Goal: Task Accomplishment & Management: Manage account settings

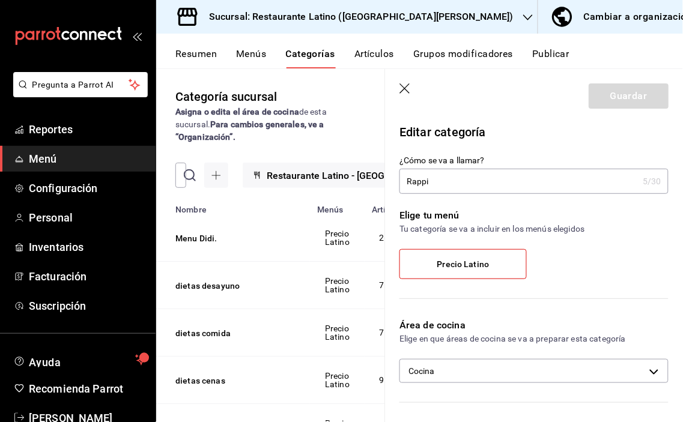
scroll to position [1054, 0]
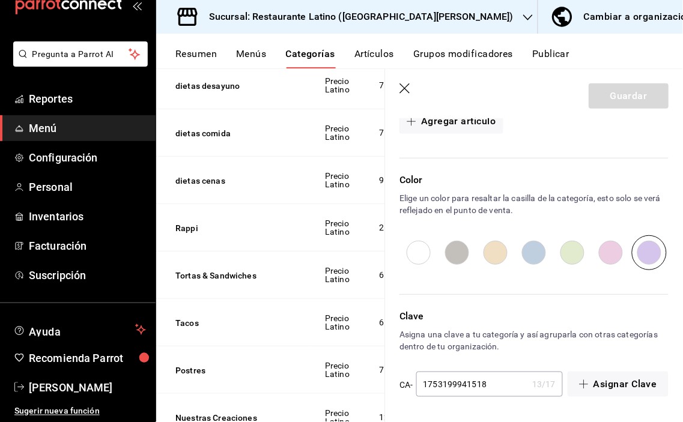
click at [523, 14] on icon "button" at bounding box center [528, 18] width 10 height 10
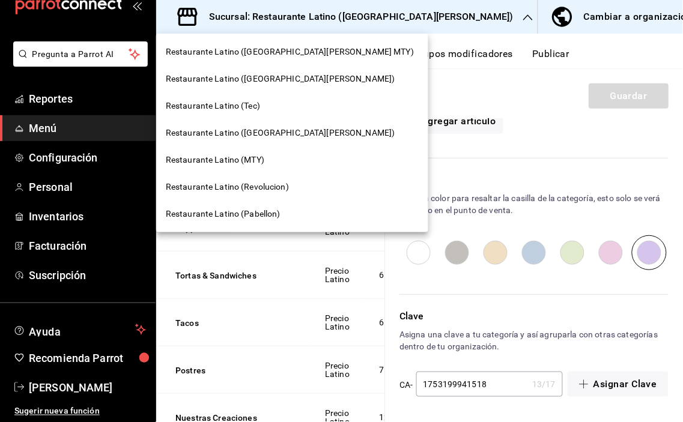
click at [255, 108] on span "Restaurante Latino (Tec)" at bounding box center [213, 106] width 94 height 13
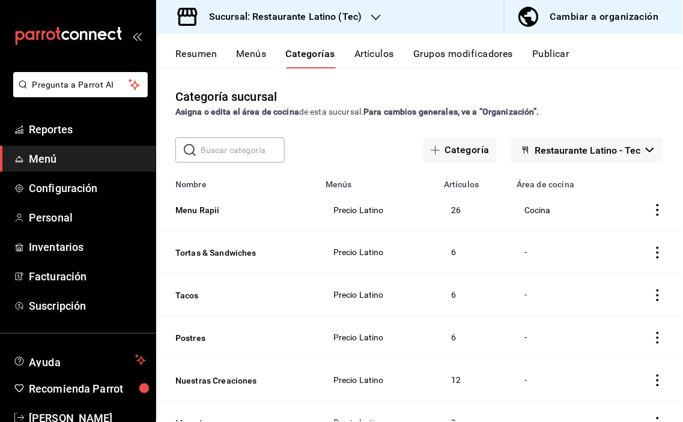
click at [651, 208] on icon "actions" at bounding box center [657, 210] width 12 height 12
click at [608, 263] on span "Duplicar" at bounding box center [611, 262] width 31 height 13
click at [208, 208] on button "Menu Rapii - COPIA" at bounding box center [235, 211] width 120 height 12
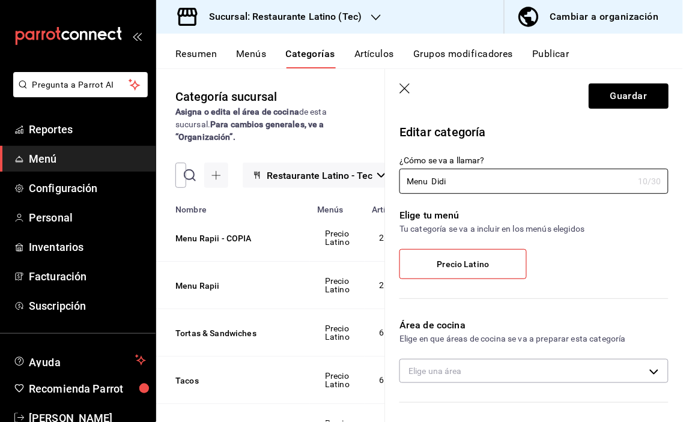
type input "Menu Didi"
click at [473, 261] on span "Precio Latino" at bounding box center [463, 264] width 52 height 10
click at [0, 0] on input "Precio Latino" at bounding box center [0, 0] width 0 height 0
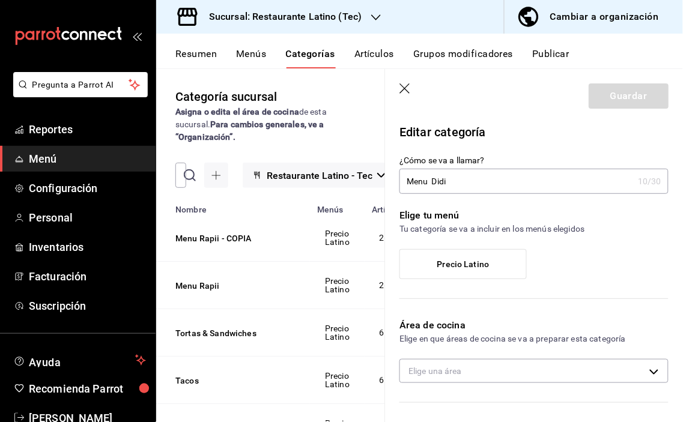
click at [473, 261] on span "Precio Latino" at bounding box center [463, 264] width 52 height 10
click at [420, 265] on label "Precio Latino" at bounding box center [463, 264] width 126 height 29
click at [0, 0] on input "Precio Latino" at bounding box center [0, 0] width 0 height 0
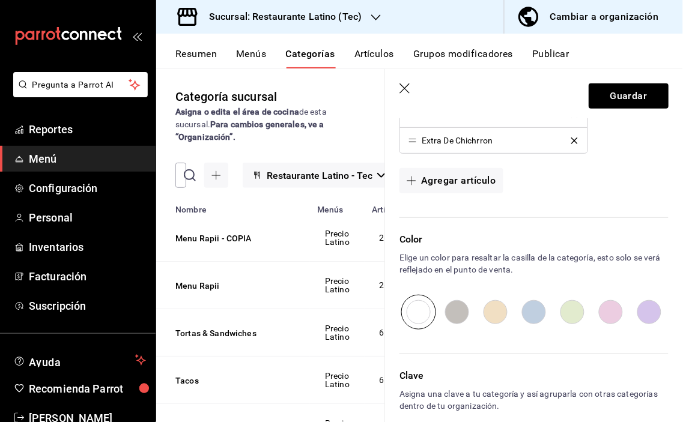
scroll to position [1000, 0]
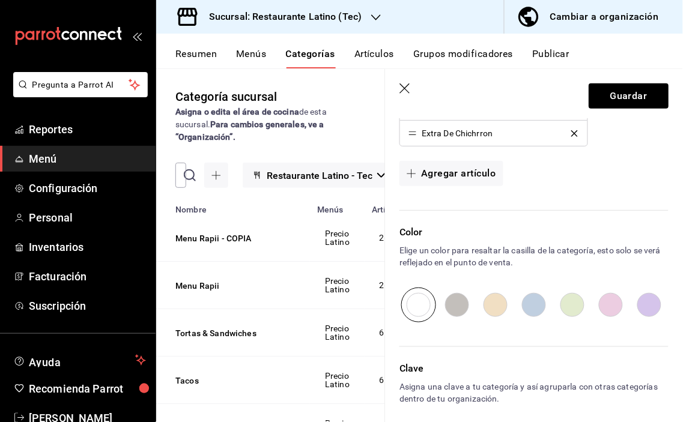
click at [639, 309] on input "radio" at bounding box center [649, 305] width 38 height 35
radio input "true"
click at [612, 95] on button "Guardar" at bounding box center [628, 95] width 80 height 25
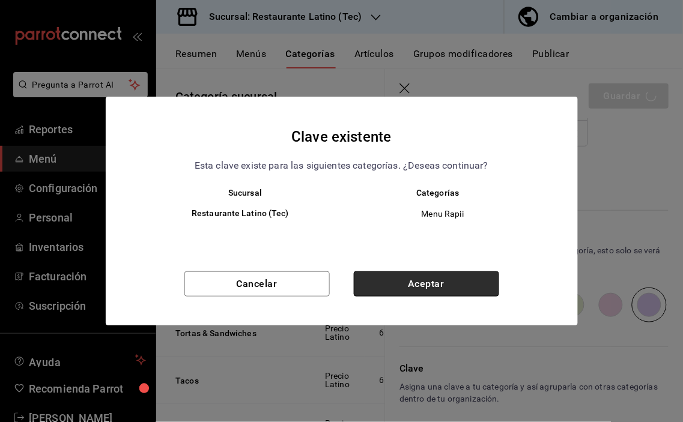
click at [430, 284] on button "Aceptar" at bounding box center [426, 283] width 145 height 25
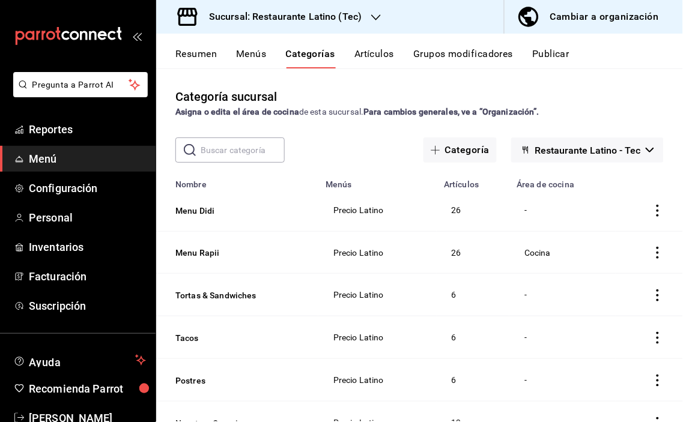
click at [375, 54] on button "Artículos" at bounding box center [374, 58] width 40 height 20
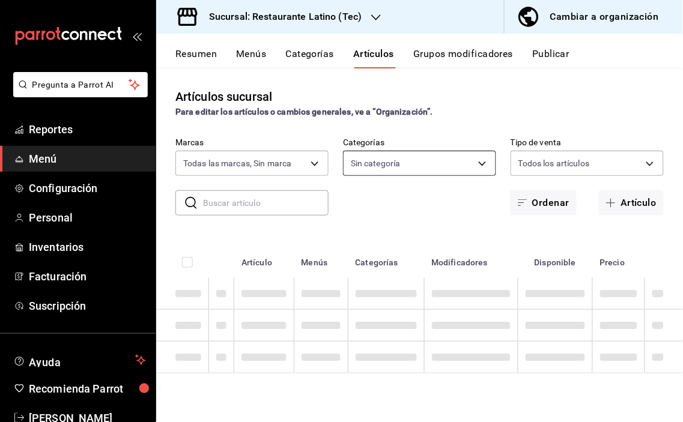
type input "98a71aa6-61c5-4f1e-b78c-030cb71465e9"
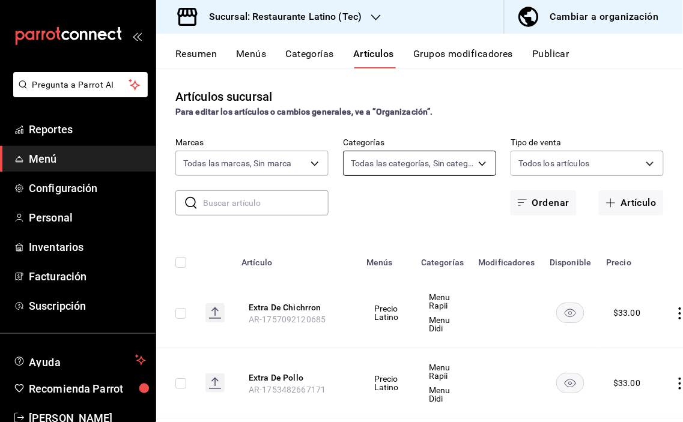
type input "9bd91119-89bb-4221-9b05-1a8f44f6998a,62e8ad34-de6c-4306-9b00-34b892fd68e6,55e71…"
click at [623, 204] on button "Artículo" at bounding box center [631, 202] width 65 height 25
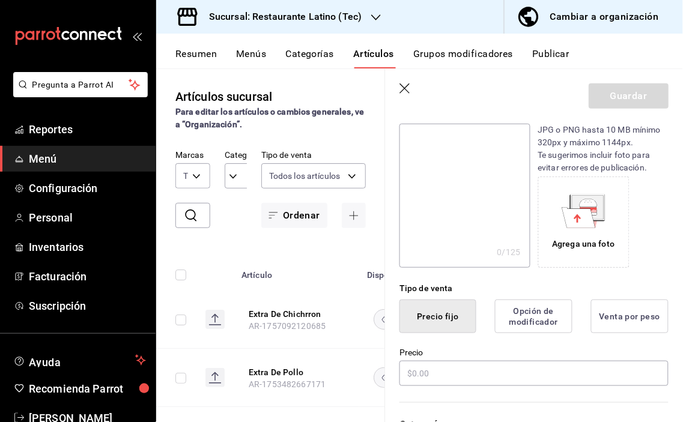
scroll to position [200, 0]
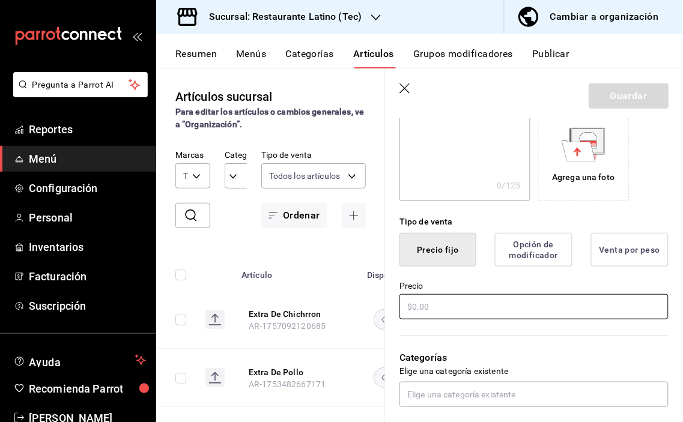
type input "Extra De Aguacate"
click at [438, 300] on input "text" at bounding box center [533, 306] width 269 height 25
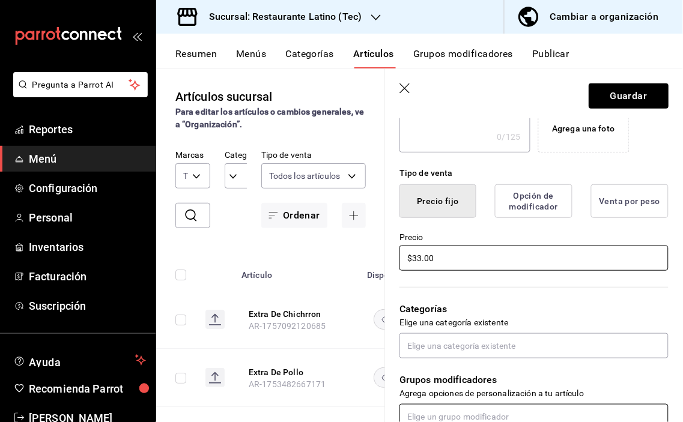
scroll to position [333, 0]
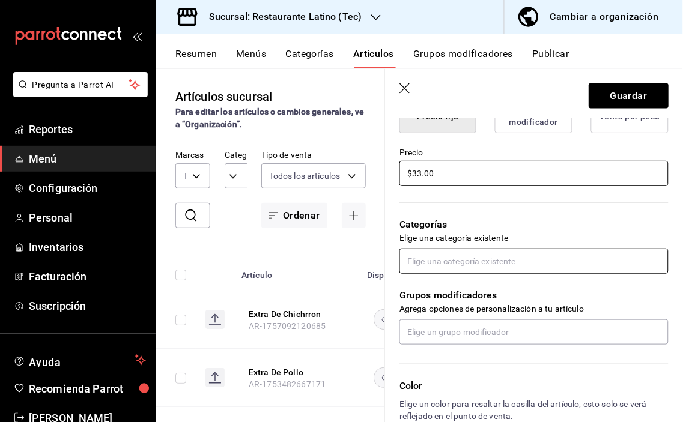
type input "$33.00"
click at [481, 258] on input "text" at bounding box center [533, 261] width 269 height 25
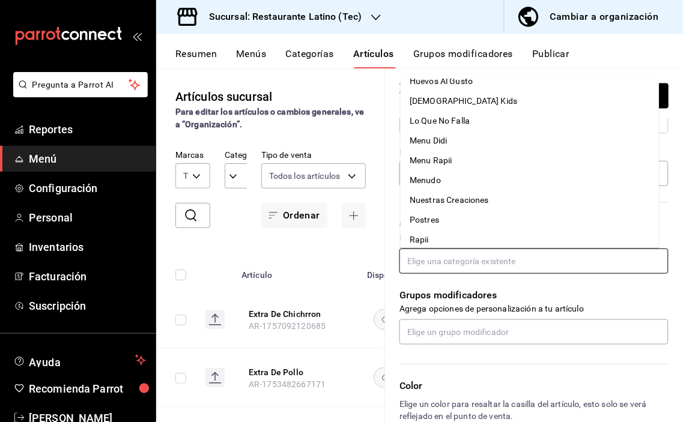
scroll to position [196, 0]
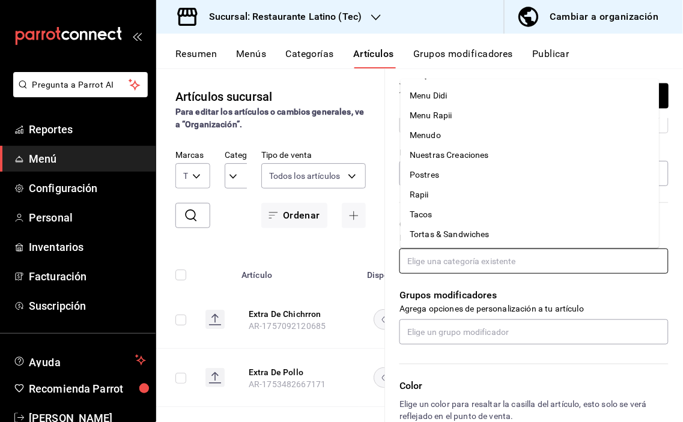
click at [431, 189] on li "Rapii" at bounding box center [529, 195] width 259 height 20
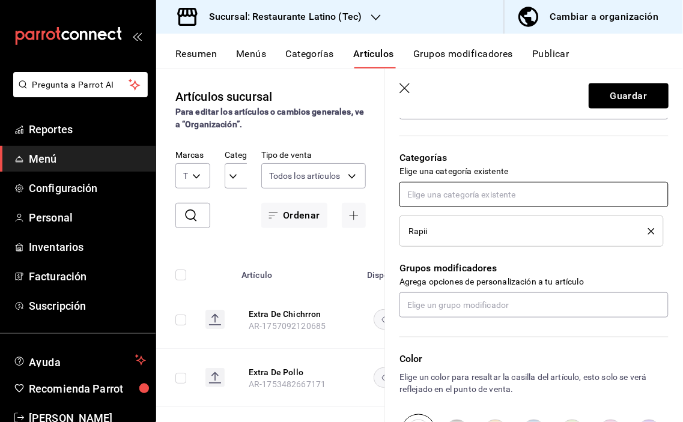
scroll to position [467, 0]
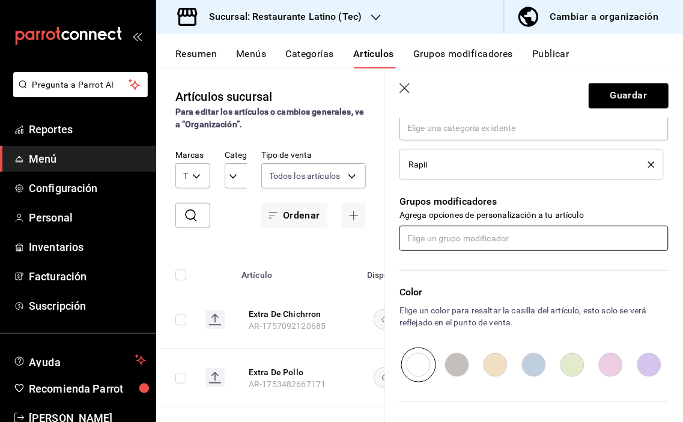
click at [501, 237] on input "text" at bounding box center [533, 238] width 269 height 25
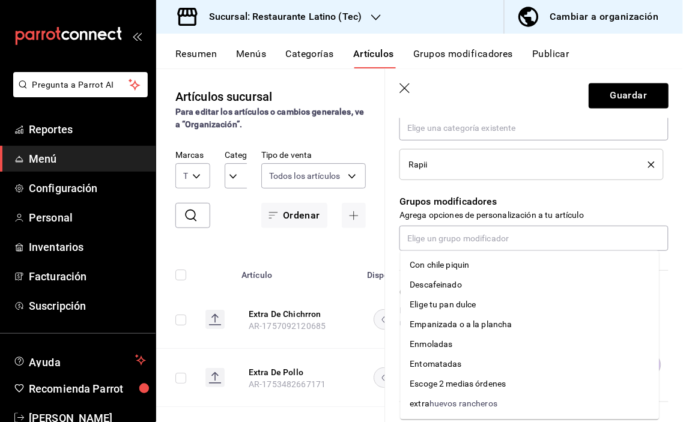
click at [541, 190] on div "Grupos modificadores Agrega opciones de personalización a tu artículo" at bounding box center [526, 215] width 283 height 71
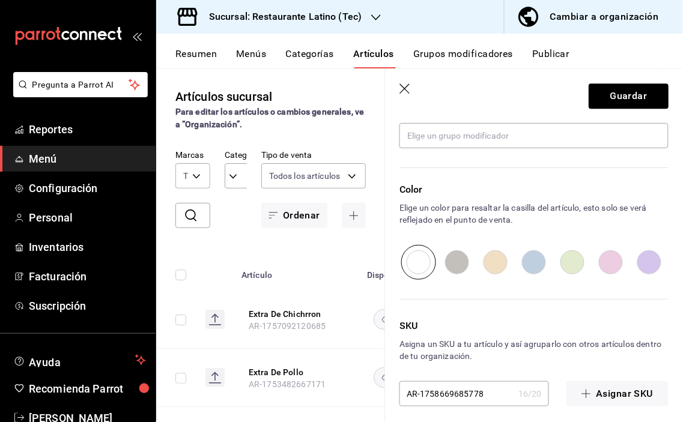
scroll to position [577, 0]
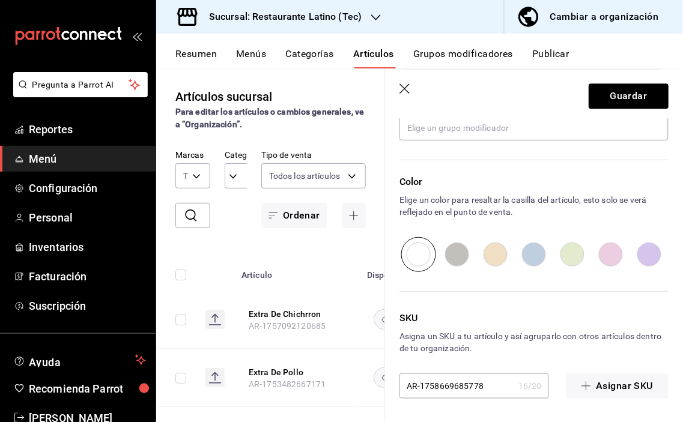
click at [641, 255] on input "radio" at bounding box center [649, 254] width 38 height 35
radio input "true"
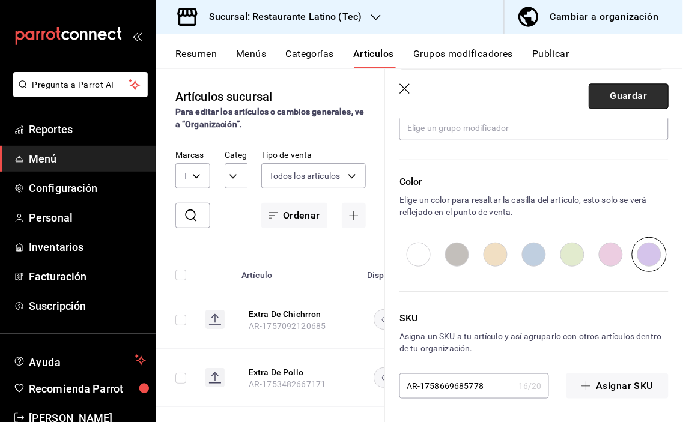
click at [618, 94] on button "Guardar" at bounding box center [628, 95] width 80 height 25
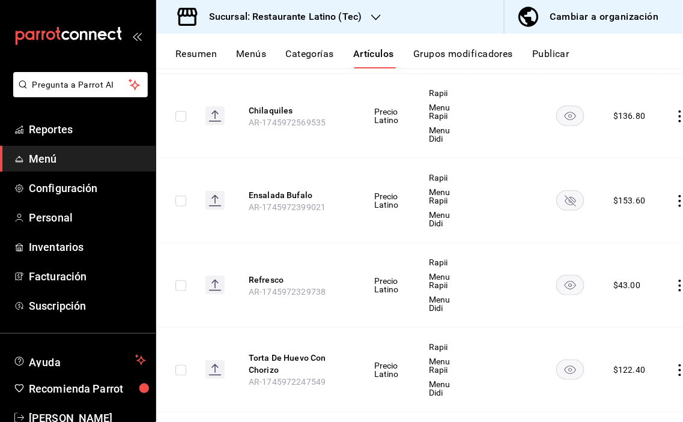
scroll to position [1360, 0]
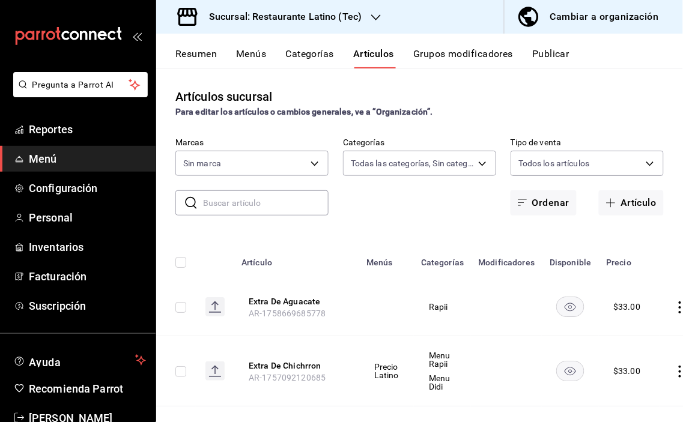
type input "9bd91119-89bb-4221-9b05-1a8f44f6998a,62e8ad34-de6c-4306-9b00-34b892fd68e6,55e71…"
type input "98a71aa6-61c5-4f1e-b78c-030cb71465e9"
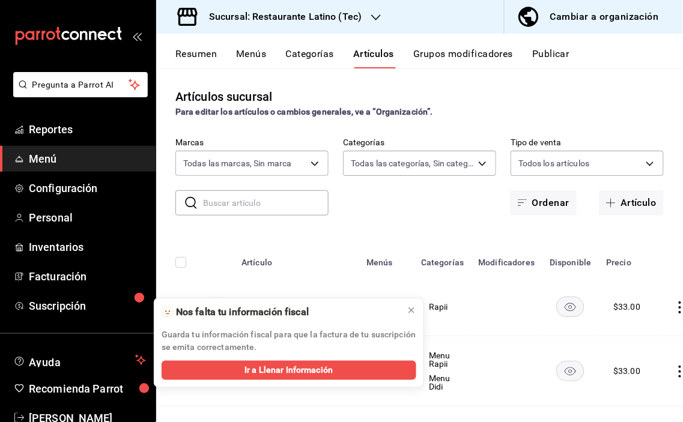
click at [235, 53] on div "Resumen Menús Categorías Artículos Grupos modificadores Publicar" at bounding box center [428, 58] width 507 height 20
click at [259, 55] on button "Menús" at bounding box center [251, 58] width 30 height 20
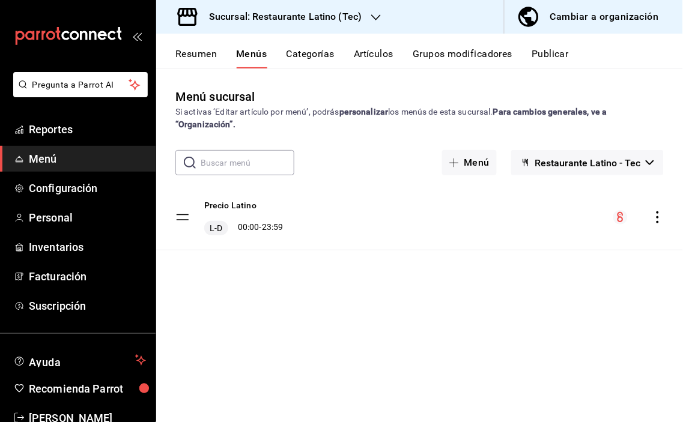
click at [313, 52] on button "Categorías" at bounding box center [310, 58] width 49 height 20
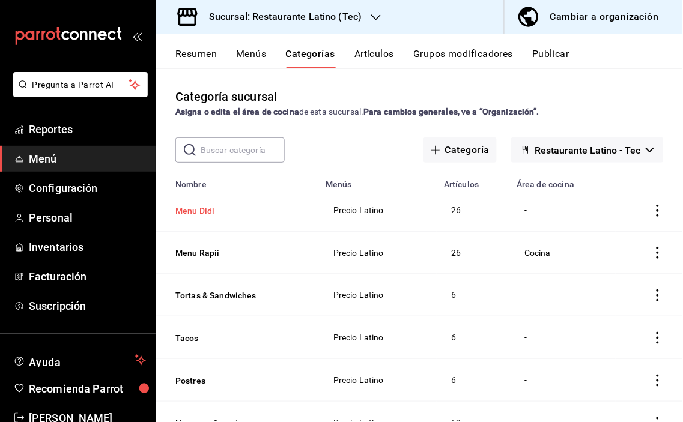
click at [199, 208] on button "Menu Didi" at bounding box center [235, 211] width 120 height 12
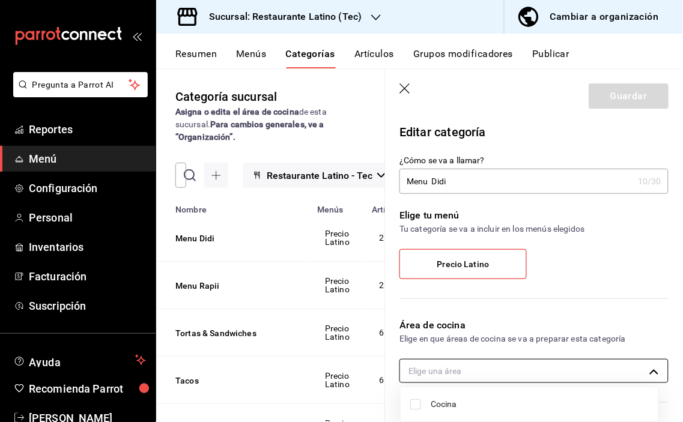
click at [647, 370] on body "Pregunta a Parrot AI Reportes Menú Configuración Personal Inventarios Facturaci…" at bounding box center [341, 211] width 683 height 422
click at [441, 410] on span "Cocina" at bounding box center [540, 404] width 218 height 13
type input "16a1cfa3-b2bd-48c1-9b46-051555278464"
checkbox input "true"
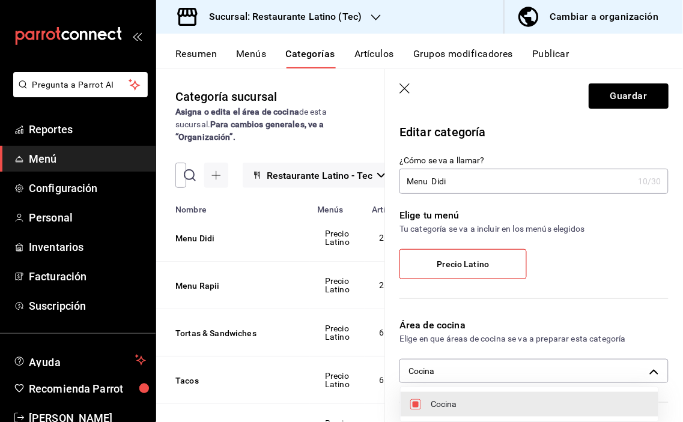
click at [609, 97] on div at bounding box center [341, 211] width 683 height 422
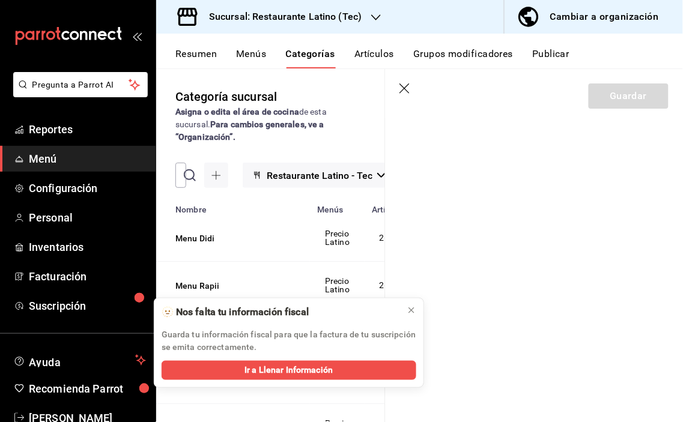
click at [371, 52] on button "Artículos" at bounding box center [374, 58] width 40 height 20
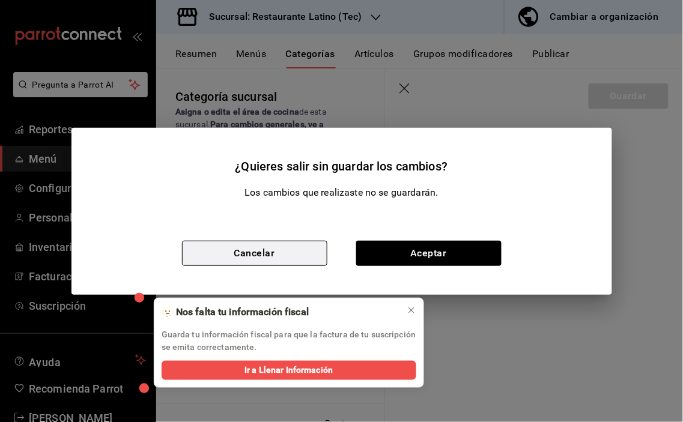
click at [297, 251] on button "Cancelar" at bounding box center [254, 253] width 145 height 25
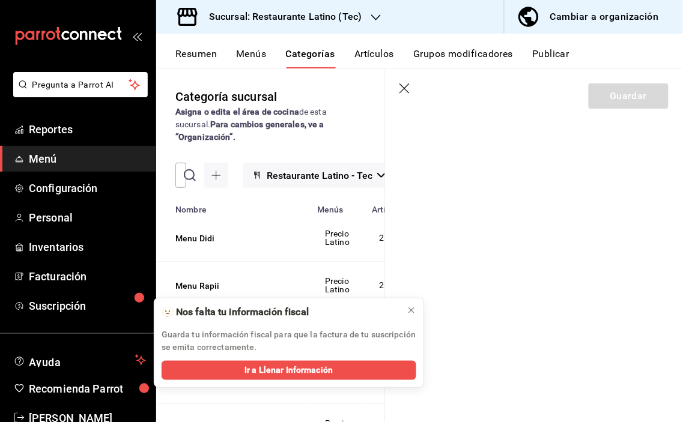
click at [257, 55] on button "Menús" at bounding box center [251, 58] width 30 height 20
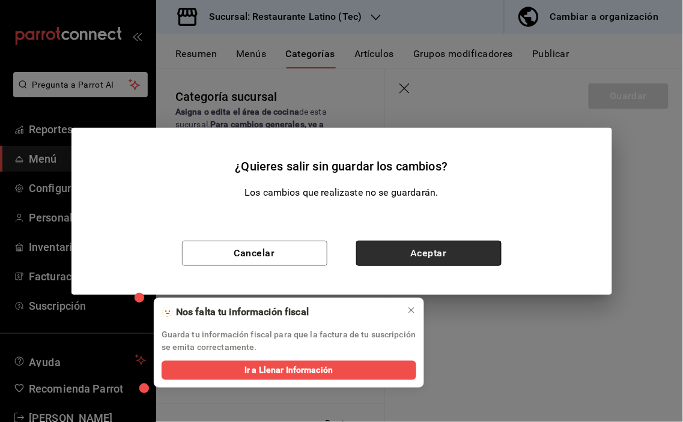
click at [423, 253] on button "Aceptar" at bounding box center [428, 253] width 145 height 25
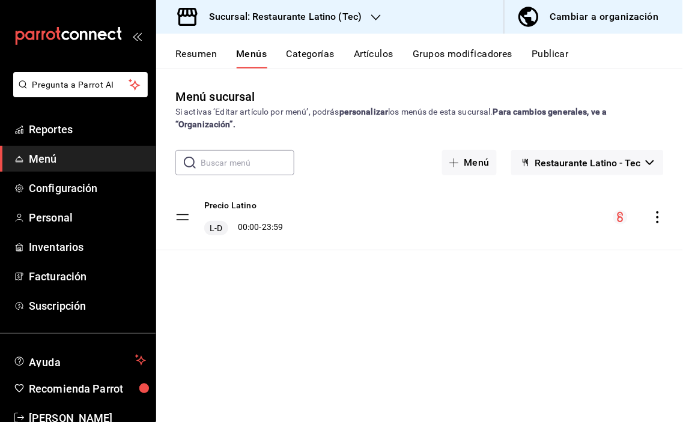
click at [310, 56] on button "Categorías" at bounding box center [310, 58] width 49 height 20
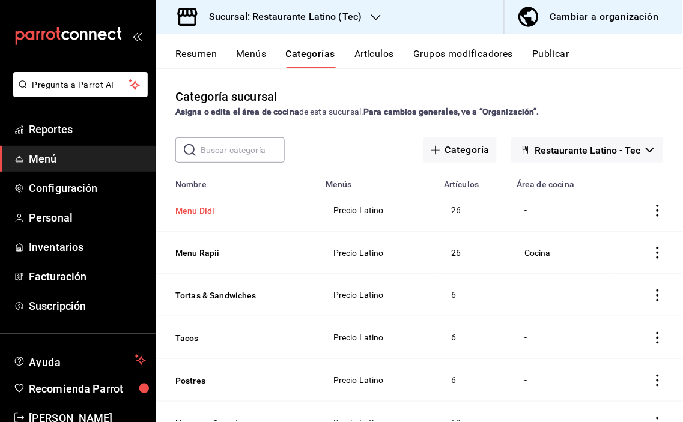
click at [200, 208] on button "Menu Didi" at bounding box center [235, 211] width 120 height 12
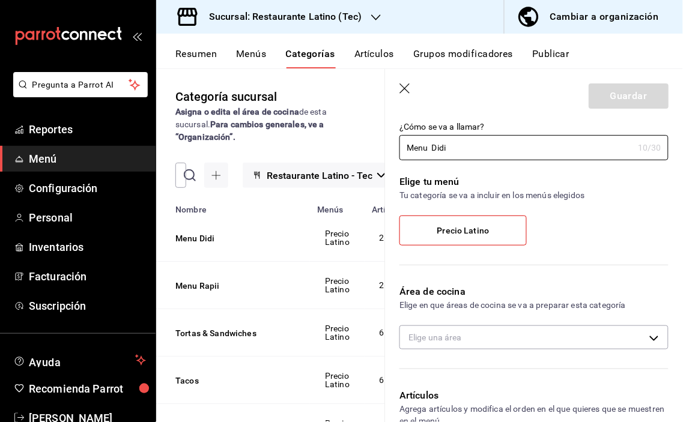
scroll to position [67, 0]
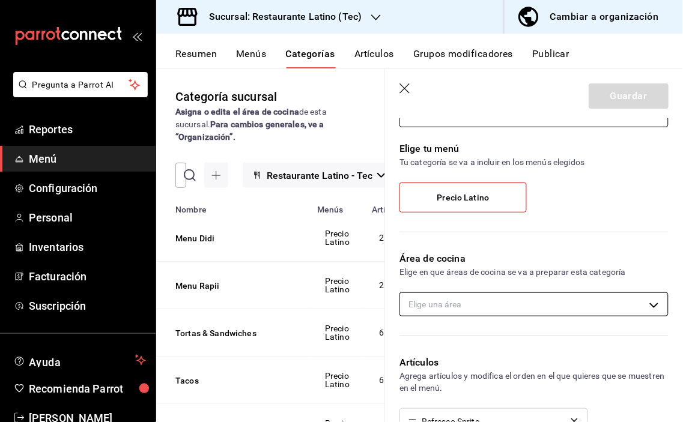
click at [649, 309] on body "Pregunta a Parrot AI Reportes Menú Configuración Personal Inventarios Facturaci…" at bounding box center [341, 211] width 683 height 422
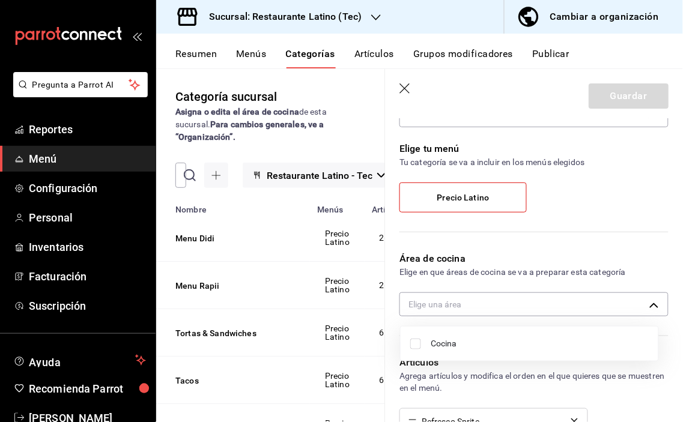
click at [436, 339] on span "Cocina" at bounding box center [540, 343] width 218 height 13
type input "16a1cfa3-b2bd-48c1-9b46-051555278464"
checkbox input "true"
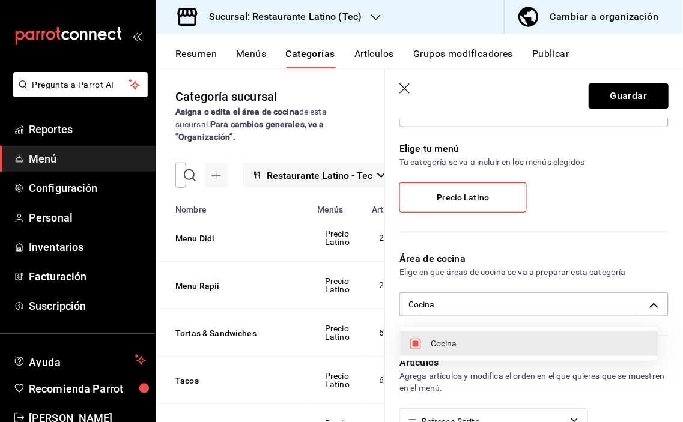
click at [620, 101] on div at bounding box center [341, 211] width 683 height 422
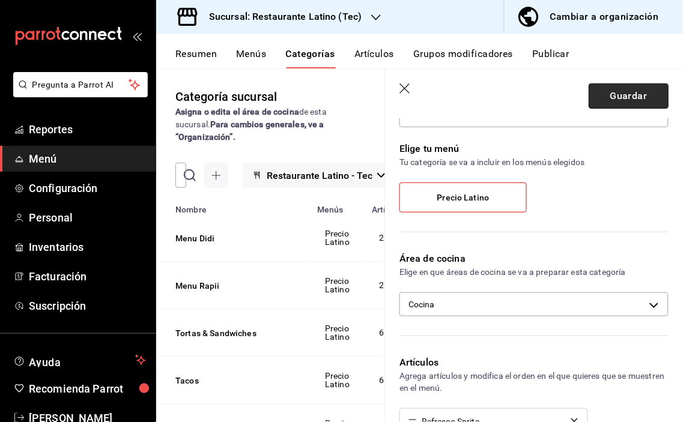
click at [615, 98] on button "Guardar" at bounding box center [628, 95] width 80 height 25
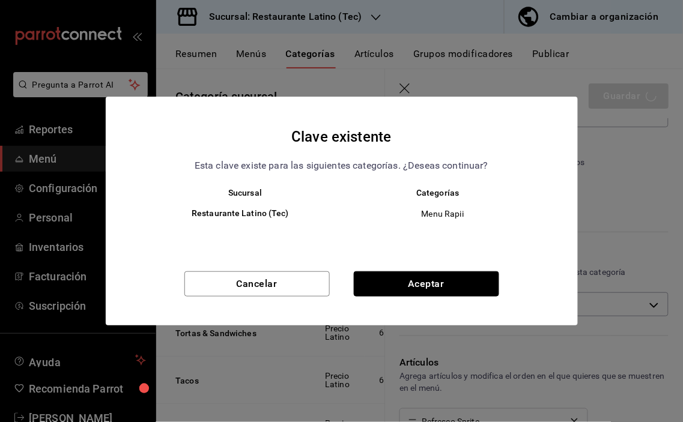
click at [429, 280] on button "Aceptar" at bounding box center [426, 283] width 145 height 25
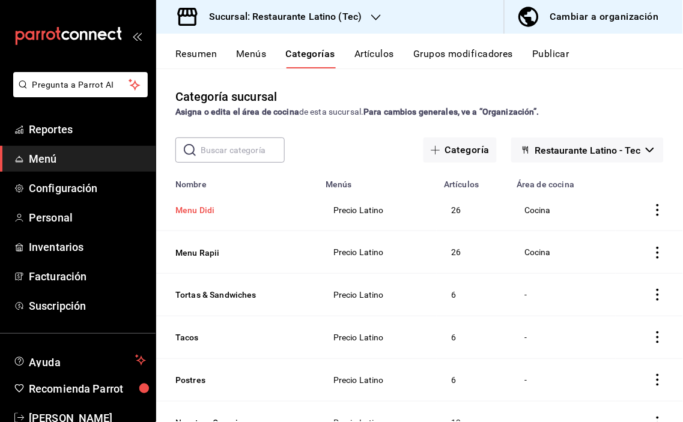
click at [202, 207] on button "Menu Didi" at bounding box center [235, 210] width 120 height 12
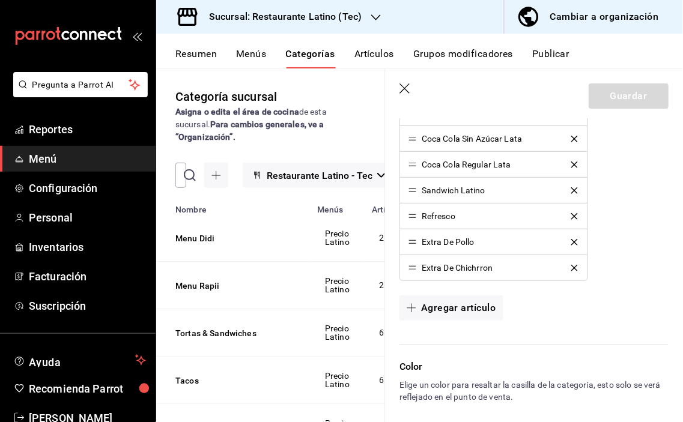
scroll to position [867, 0]
click at [213, 280] on button "Menu Rapii" at bounding box center [235, 286] width 120 height 12
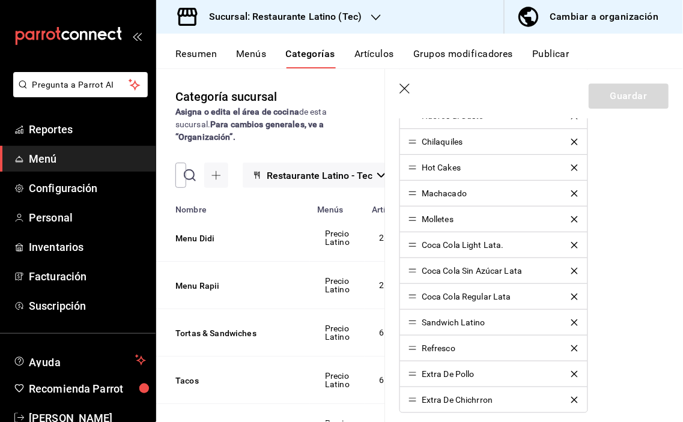
scroll to position [867, 0]
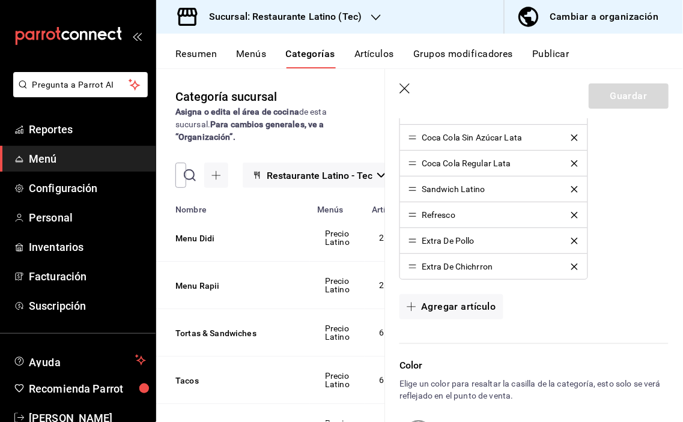
click at [378, 53] on button "Artículos" at bounding box center [374, 58] width 40 height 20
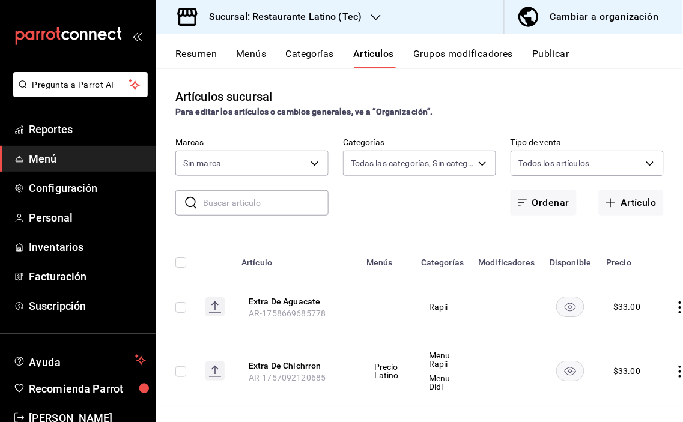
type input "9bd91119-89bb-4221-9b05-1a8f44f6998a,62e8ad34-de6c-4306-9b00-34b892fd68e6,55e71…"
type input "98a71aa6-61c5-4f1e-b78c-030cb71465e9"
click at [281, 300] on button "Extra De Aguacate" at bounding box center [297, 301] width 96 height 12
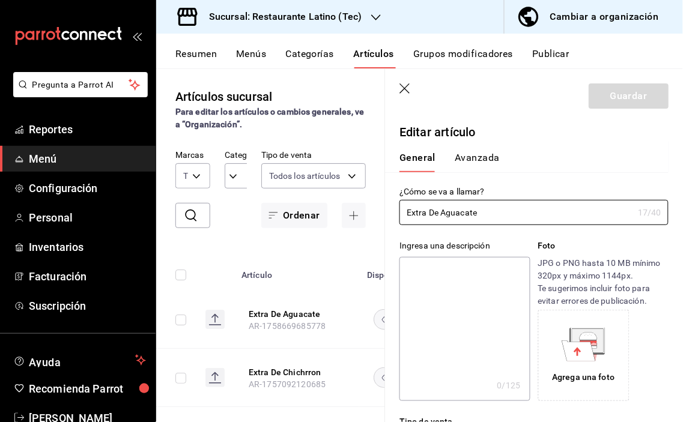
type input "$33.00"
radio input "false"
radio input "true"
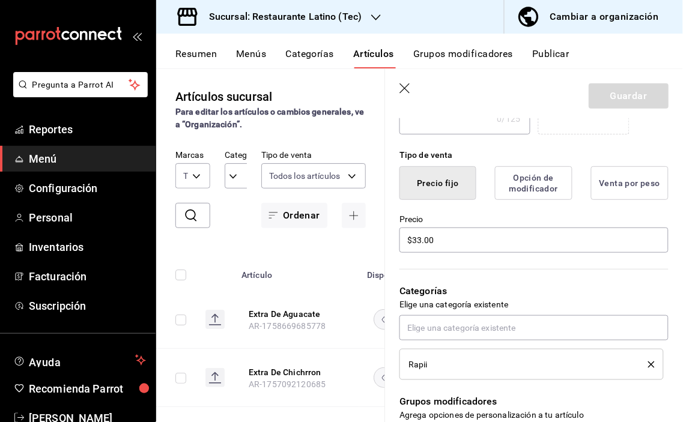
scroll to position [333, 0]
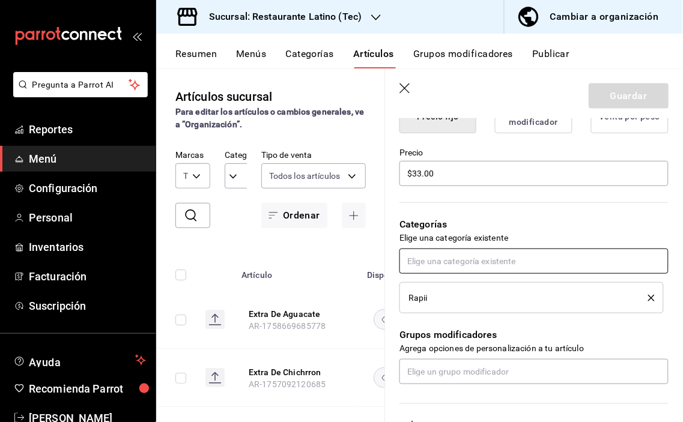
click at [470, 255] on input "text" at bounding box center [533, 261] width 269 height 25
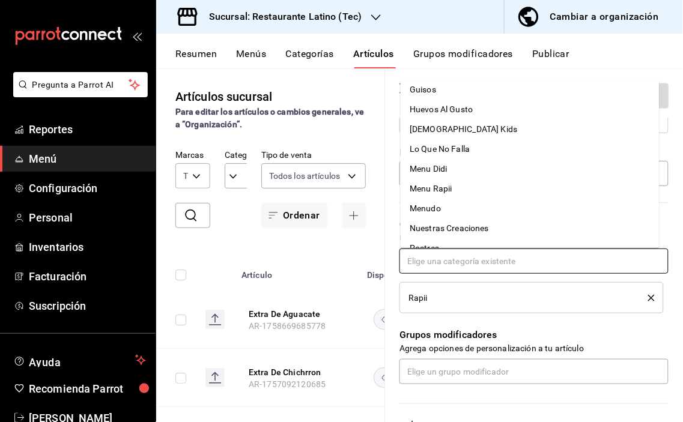
scroll to position [133, 0]
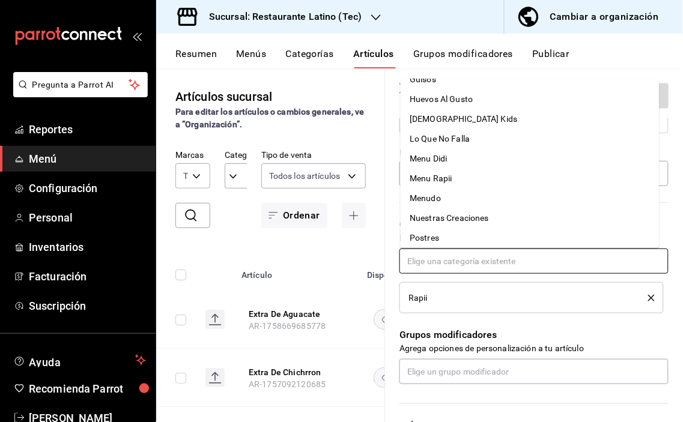
click at [446, 154] on li "Menu Didi" at bounding box center [529, 159] width 259 height 20
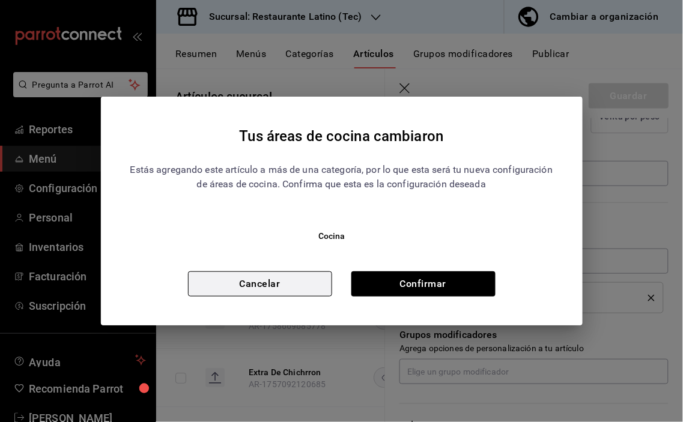
click at [302, 282] on button "Cancelar" at bounding box center [260, 283] width 144 height 25
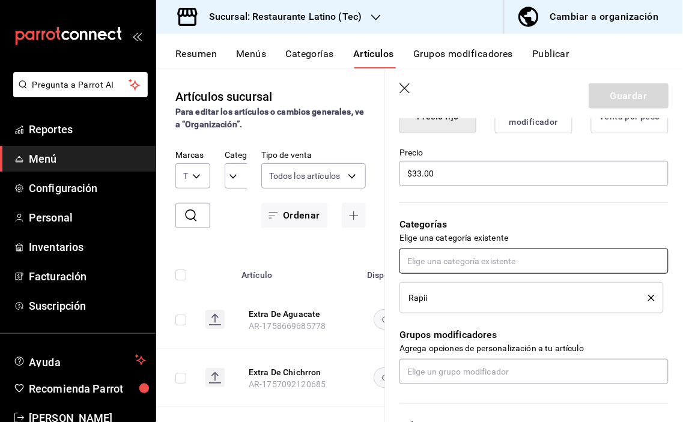
click at [509, 261] on input "text" at bounding box center [533, 261] width 269 height 25
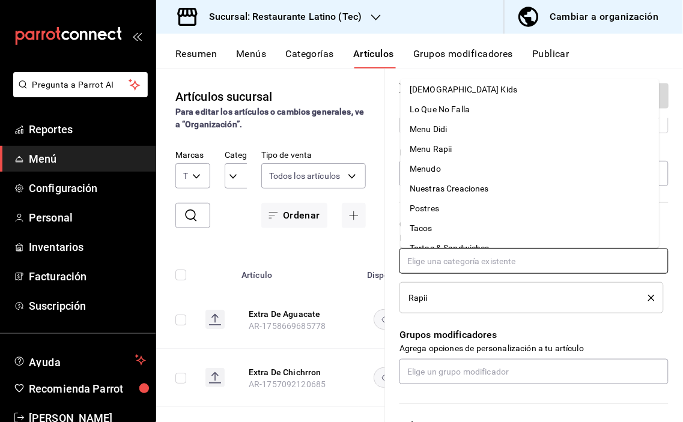
scroll to position [177, 0]
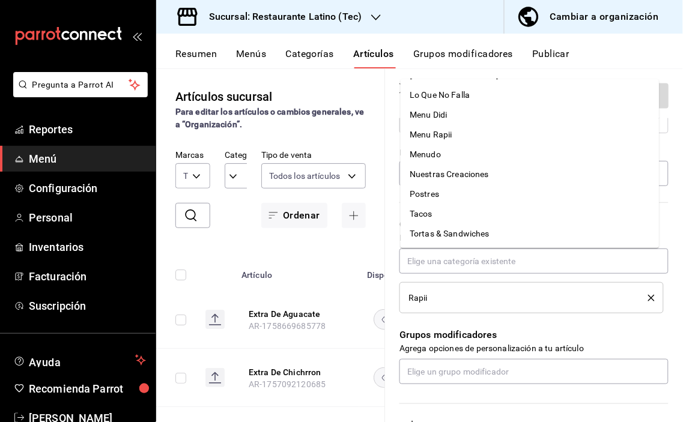
click at [572, 295] on div "Rapii" at bounding box center [519, 298] width 222 height 8
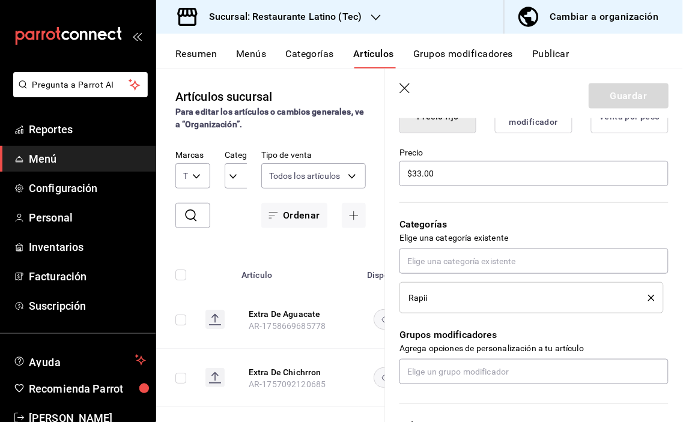
click at [648, 295] on icon "delete" at bounding box center [651, 298] width 7 height 7
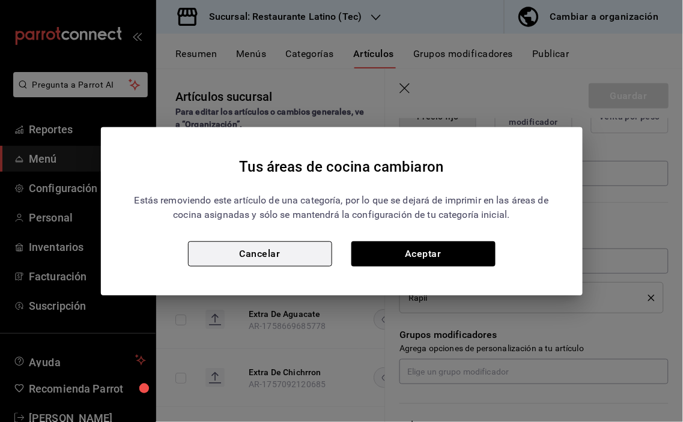
click at [309, 255] on button "Cancelar" at bounding box center [260, 253] width 144 height 25
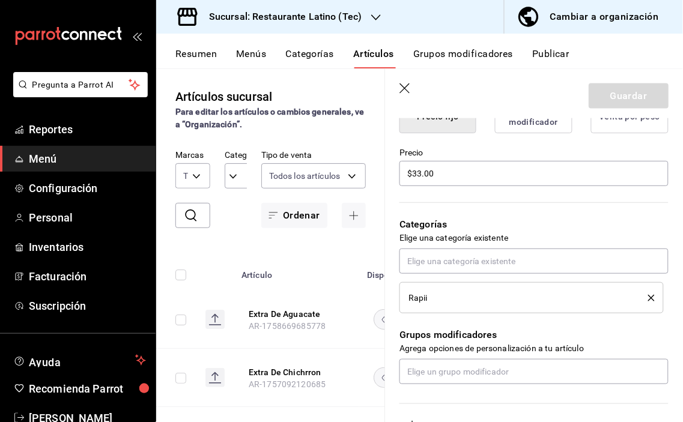
scroll to position [400, 0]
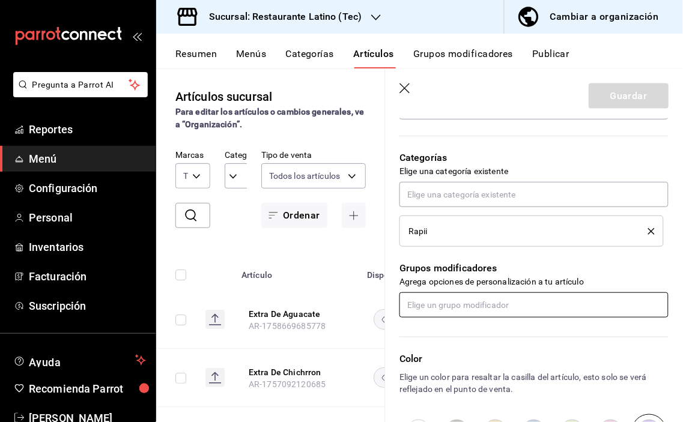
click at [483, 307] on input "text" at bounding box center [533, 304] width 269 height 25
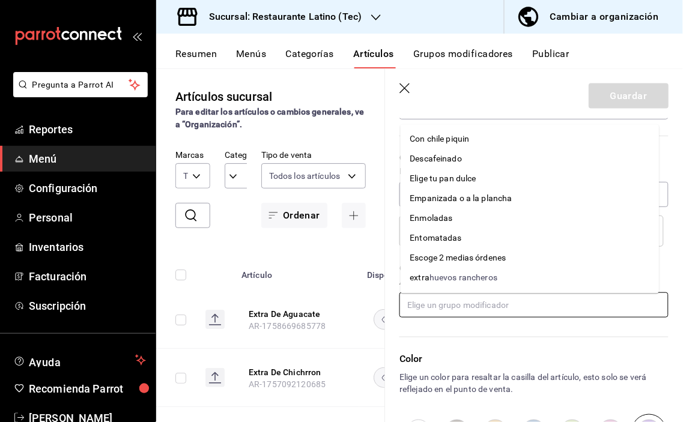
scroll to position [373, 0]
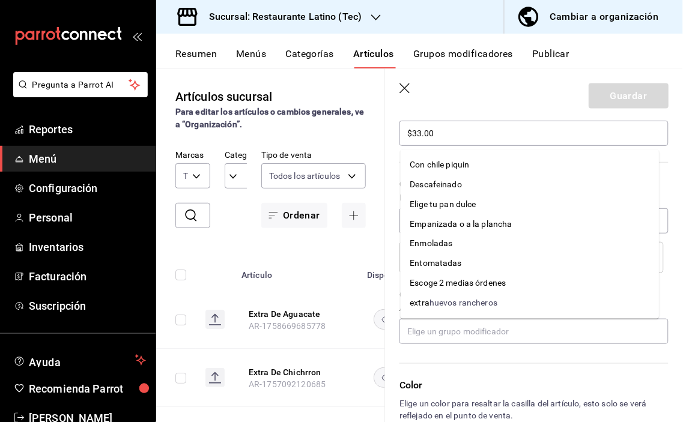
click at [401, 86] on icon "button" at bounding box center [405, 89] width 12 height 12
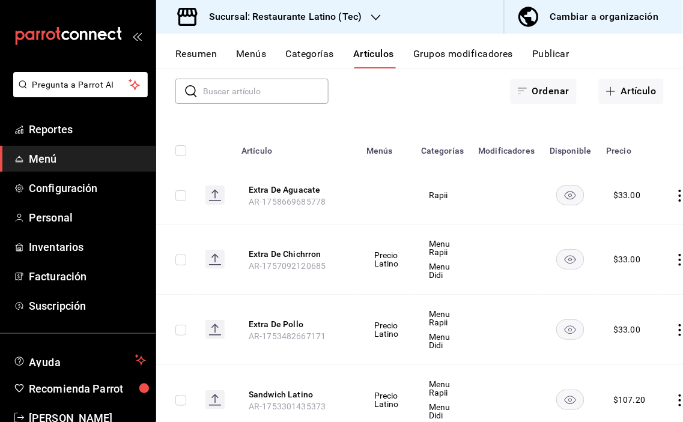
scroll to position [133, 0]
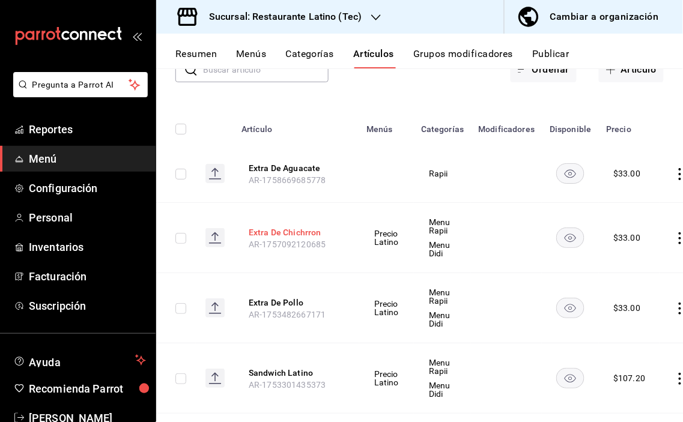
click at [286, 231] on button "Extra De Chichrron" at bounding box center [297, 232] width 96 height 12
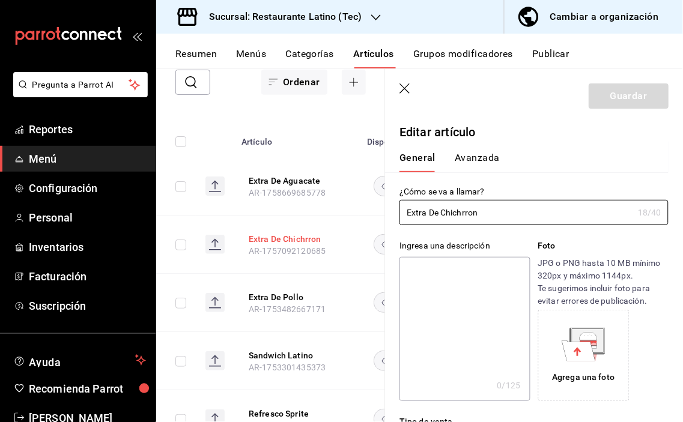
type input "$33.00"
radio input "false"
radio input "true"
click at [470, 274] on textarea at bounding box center [464, 329] width 130 height 144
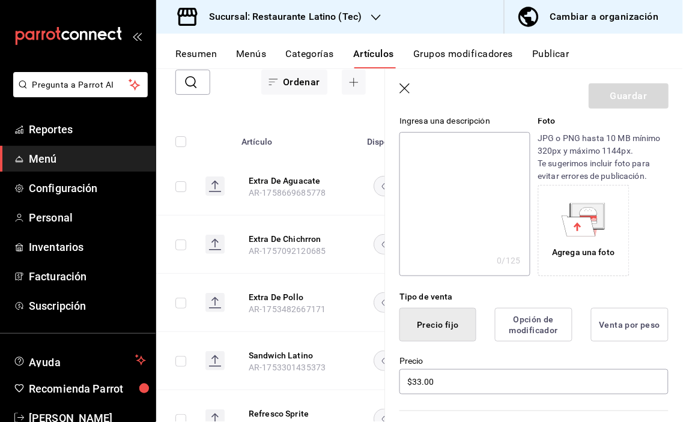
scroll to position [200, 0]
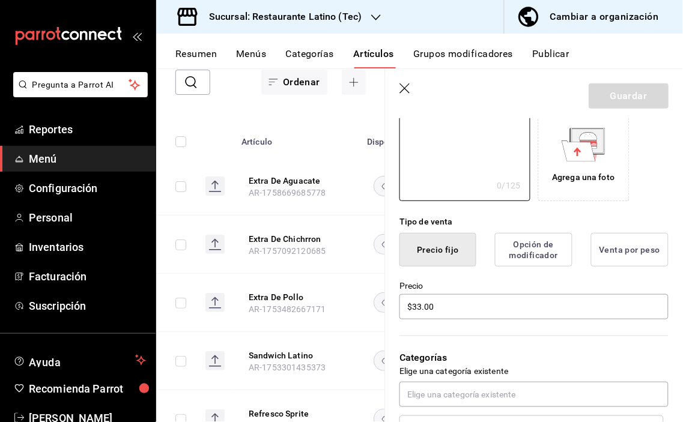
click at [437, 249] on button "Precio fijo" at bounding box center [437, 250] width 77 height 34
click at [441, 247] on button "Precio fijo" at bounding box center [437, 250] width 77 height 34
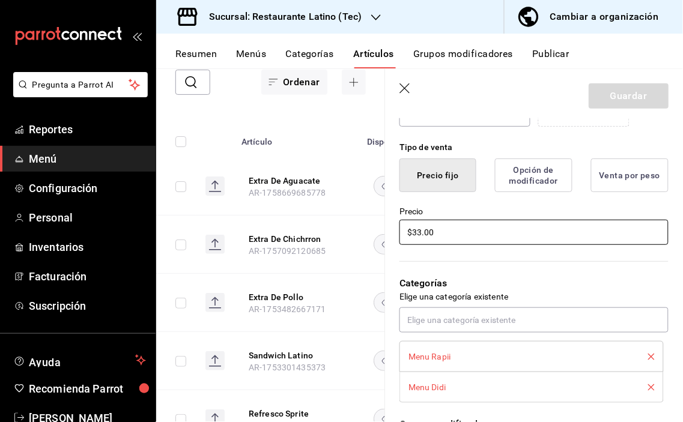
scroll to position [0, 0]
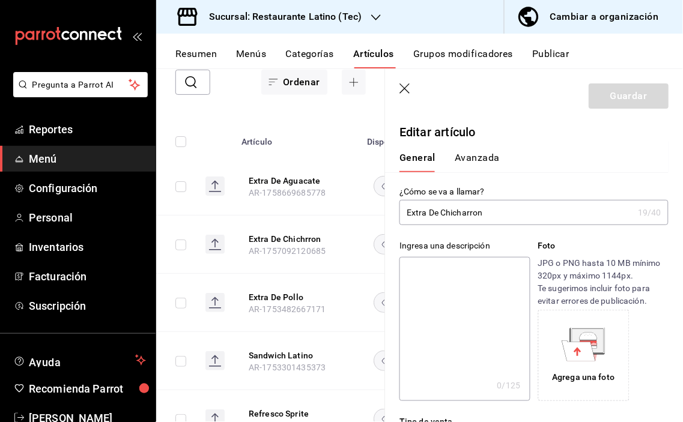
click at [498, 208] on input "Extra De Chicharron" at bounding box center [516, 213] width 234 height 24
type input "Extra De Chicharron."
click at [497, 315] on textarea at bounding box center [464, 329] width 130 height 144
type textarea "."
type textarea "x"
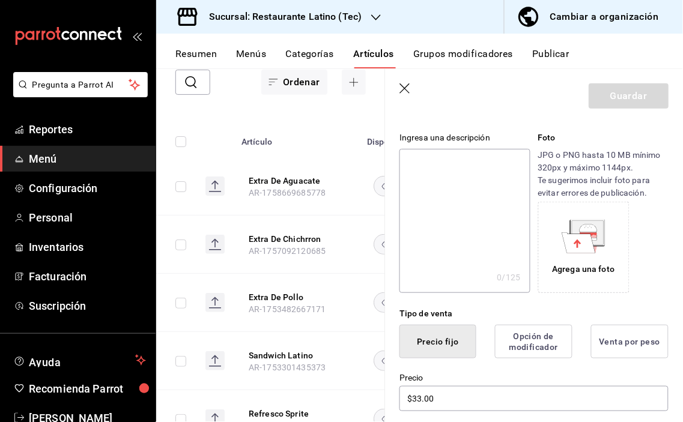
scroll to position [133, 0]
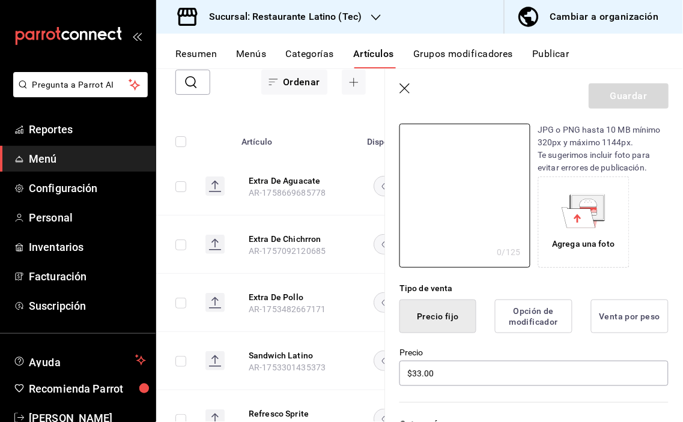
click at [456, 322] on button "Precio fijo" at bounding box center [437, 317] width 77 height 34
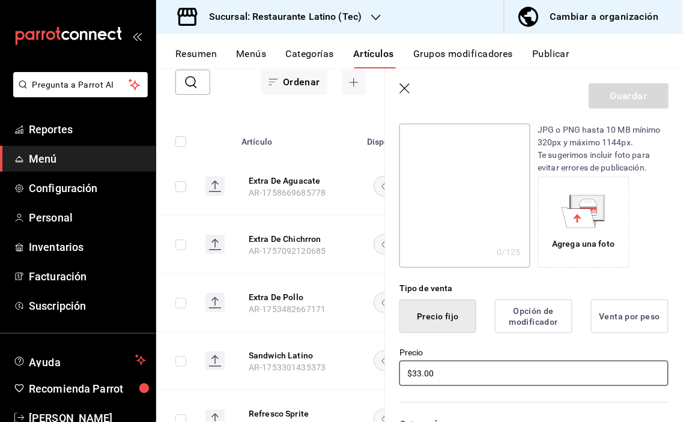
click at [456, 370] on input "$33.00" at bounding box center [533, 373] width 269 height 25
type input "$3.00"
type input "$33.00"
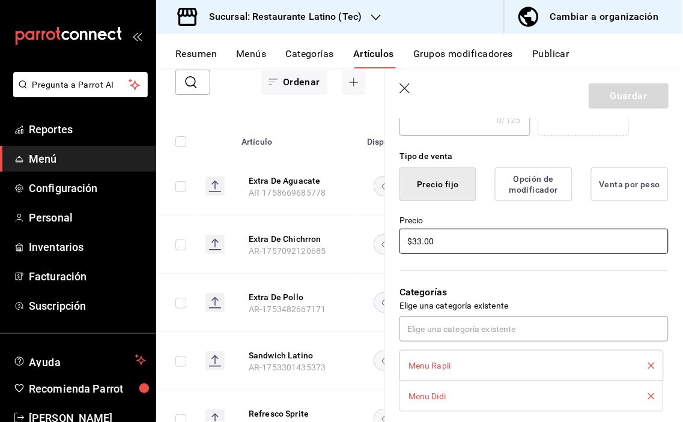
scroll to position [267, 0]
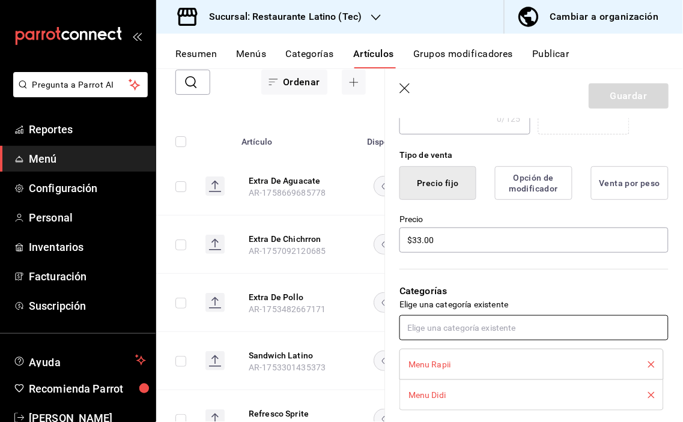
click at [555, 325] on input "text" at bounding box center [533, 327] width 269 height 25
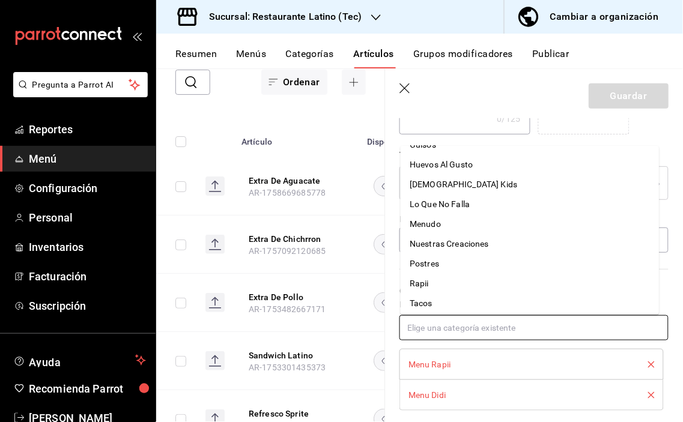
scroll to position [157, 0]
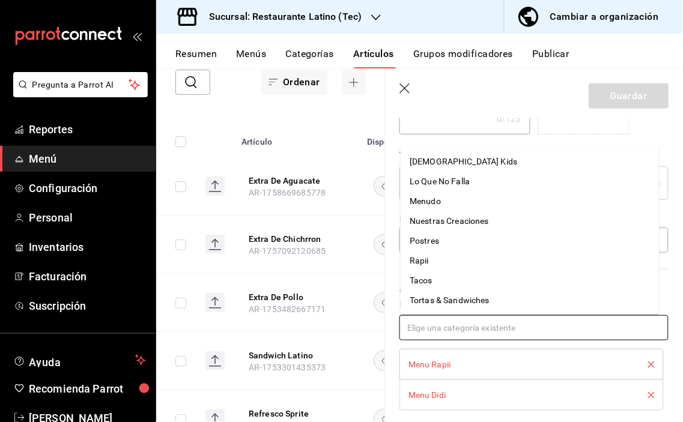
click at [430, 261] on li "Rapii" at bounding box center [529, 261] width 259 height 20
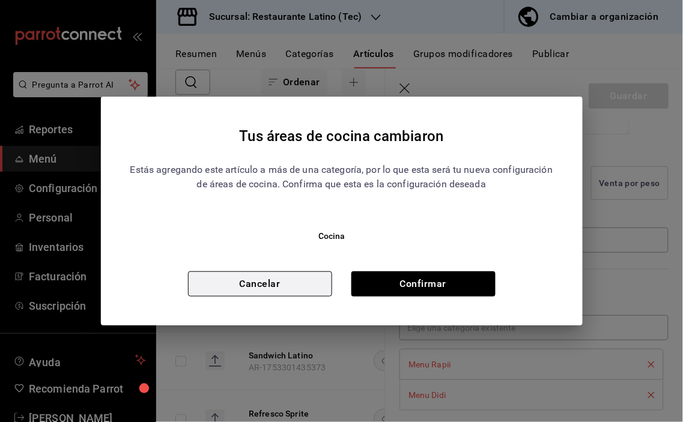
click at [301, 274] on button "Cancelar" at bounding box center [260, 283] width 144 height 25
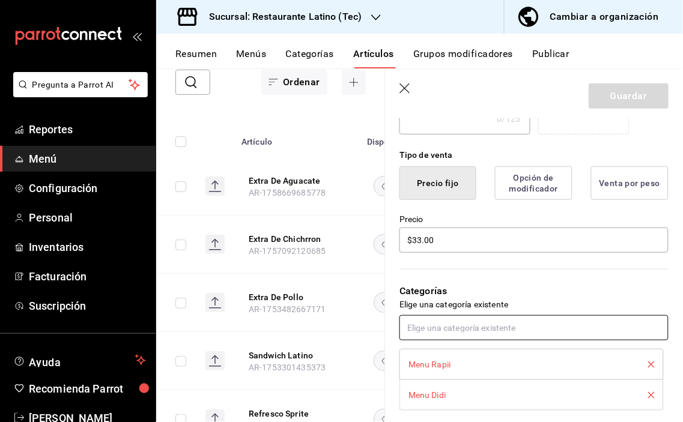
scroll to position [0, 0]
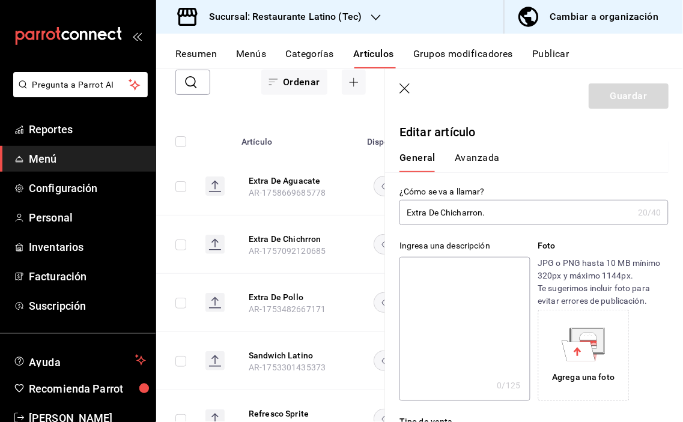
click at [256, 50] on button "Menús" at bounding box center [251, 58] width 30 height 20
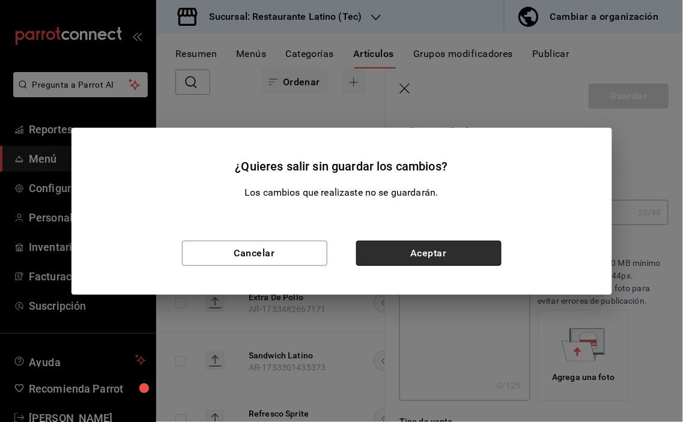
click at [426, 253] on button "Aceptar" at bounding box center [428, 253] width 145 height 25
